Goal: Check status: Check status

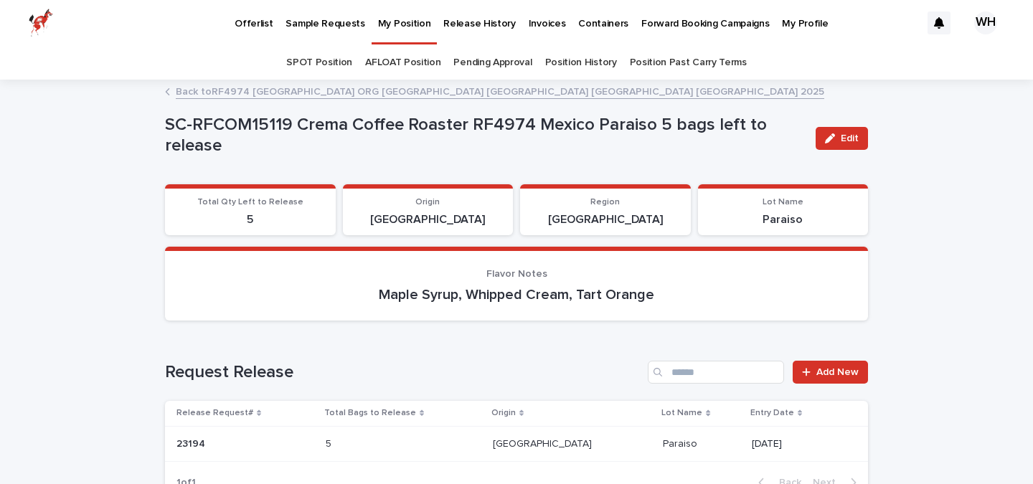
click at [394, 22] on p "My Position" at bounding box center [404, 15] width 53 height 30
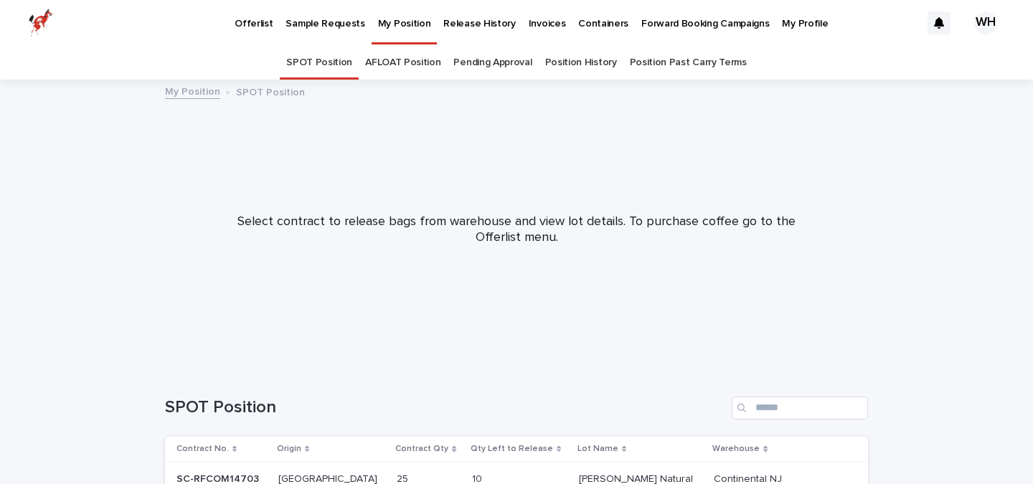
click at [502, 69] on link "Pending Approval" at bounding box center [492, 63] width 78 height 34
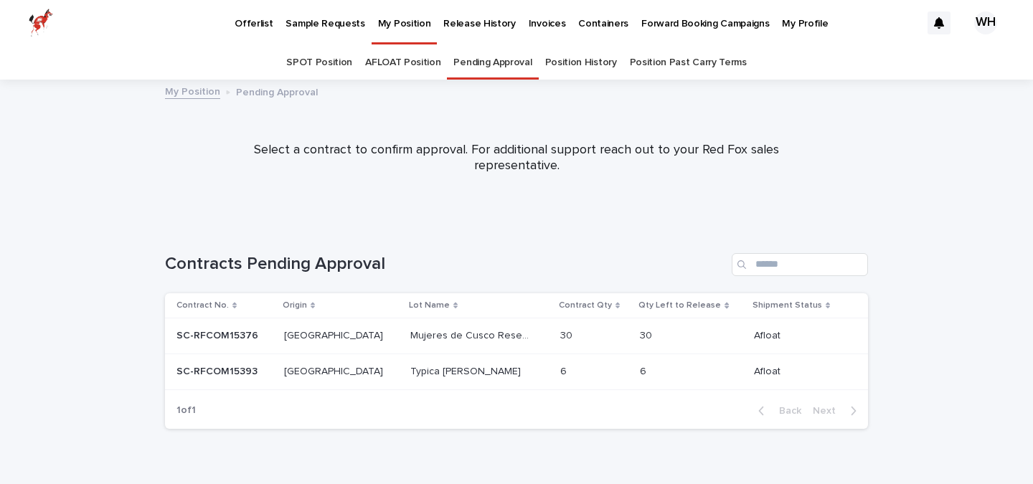
scroll to position [28, 0]
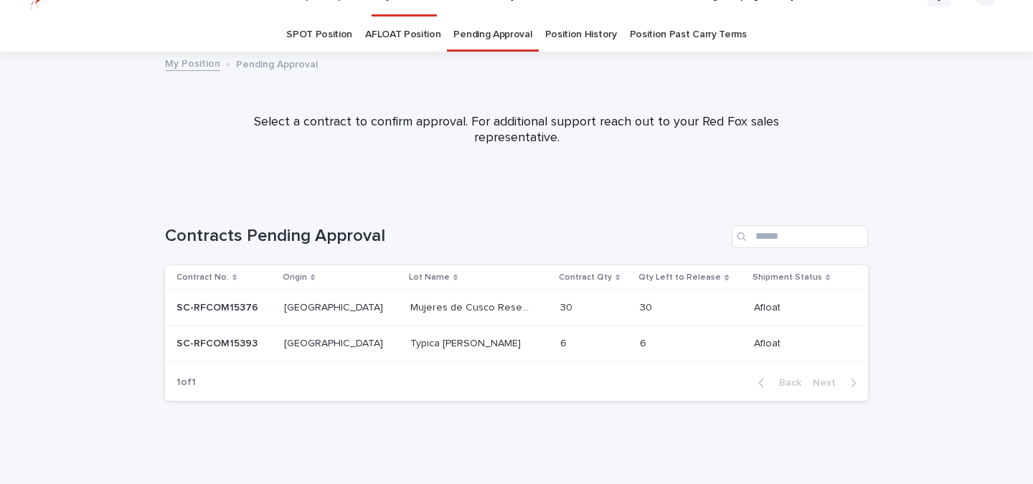
click at [332, 307] on p at bounding box center [341, 308] width 115 height 12
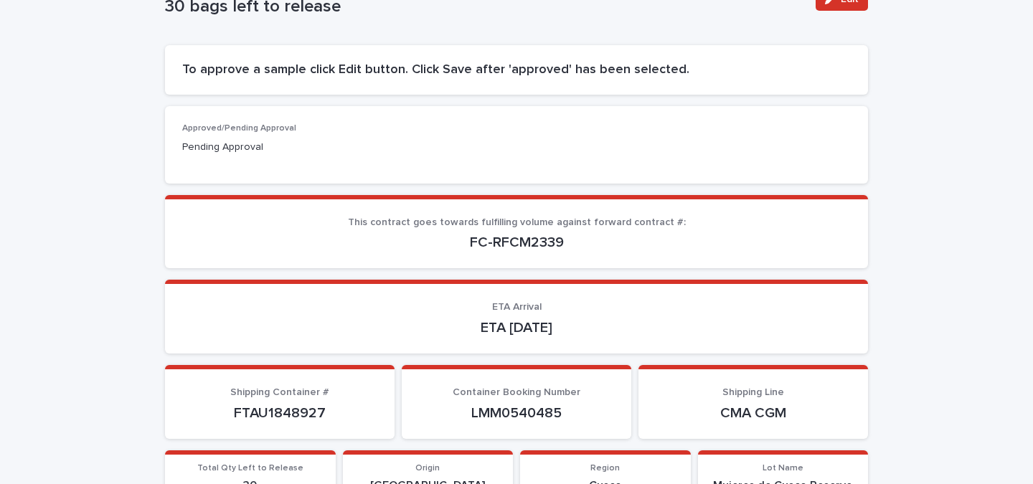
scroll to position [218, 0]
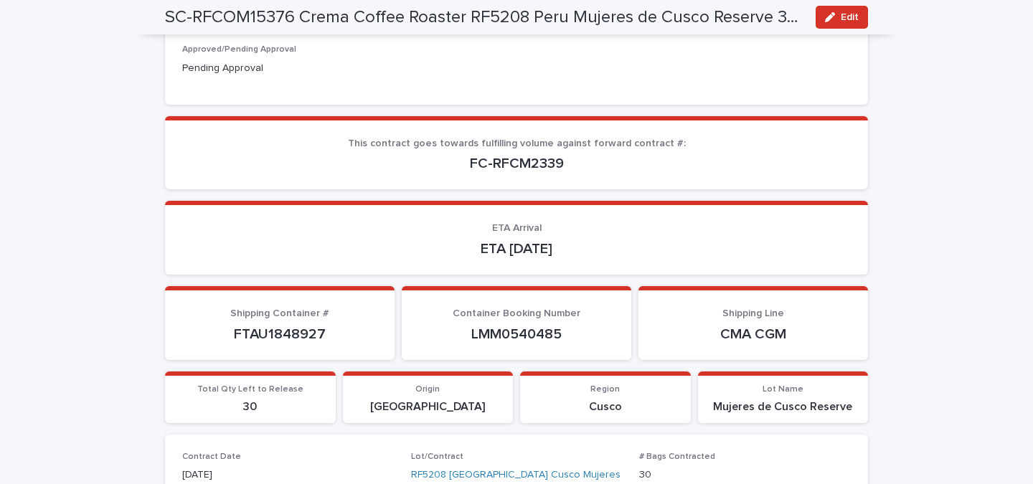
click at [270, 335] on p "FTAU1848927" at bounding box center [279, 334] width 195 height 17
copy p "FTAU1848927"
